Goal: Information Seeking & Learning: Browse casually

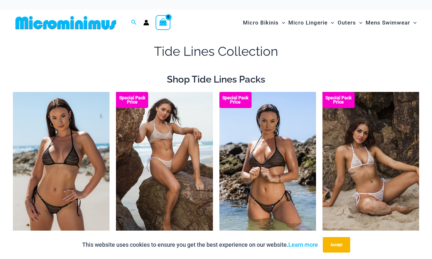
click at [166, 18] on icon "View Shopping Cart, empty" at bounding box center [163, 21] width 9 height 9
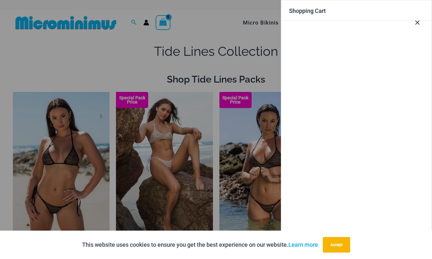
click at [152, 130] on div at bounding box center [216, 129] width 432 height 259
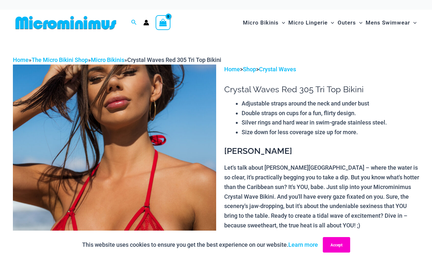
click at [343, 243] on button "Accept" at bounding box center [336, 244] width 27 height 15
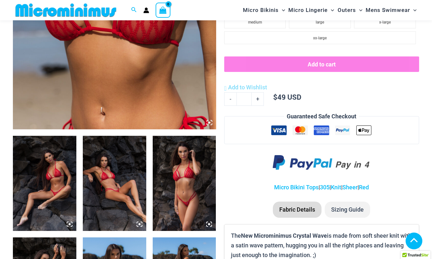
scroll to position [244, 0]
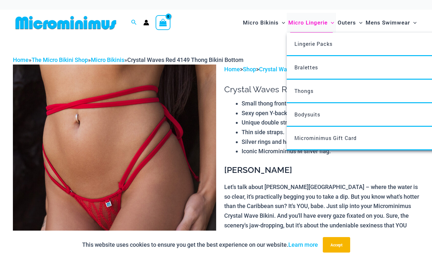
click at [315, 22] on span "Micro Lingerie" at bounding box center [308, 23] width 39 height 16
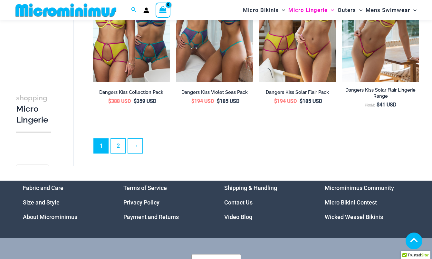
scroll to position [1412, 0]
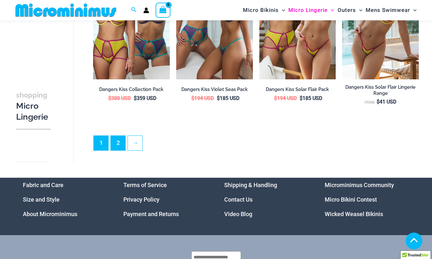
click at [120, 142] on link "2" at bounding box center [118, 143] width 15 height 15
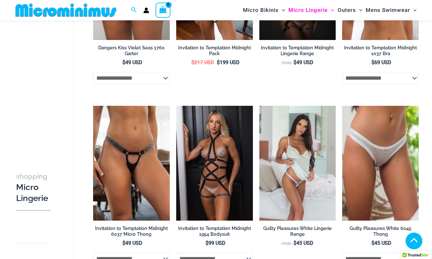
scroll to position [466, 0]
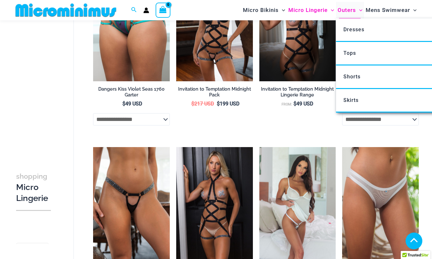
click at [346, 8] on span "Outers" at bounding box center [347, 10] width 18 height 16
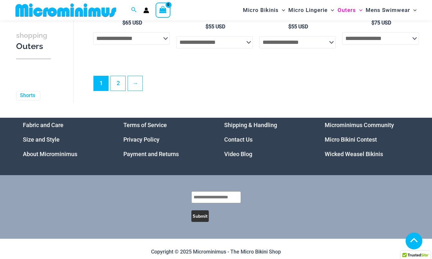
scroll to position [1496, 0]
